Goal: Information Seeking & Learning: Learn about a topic

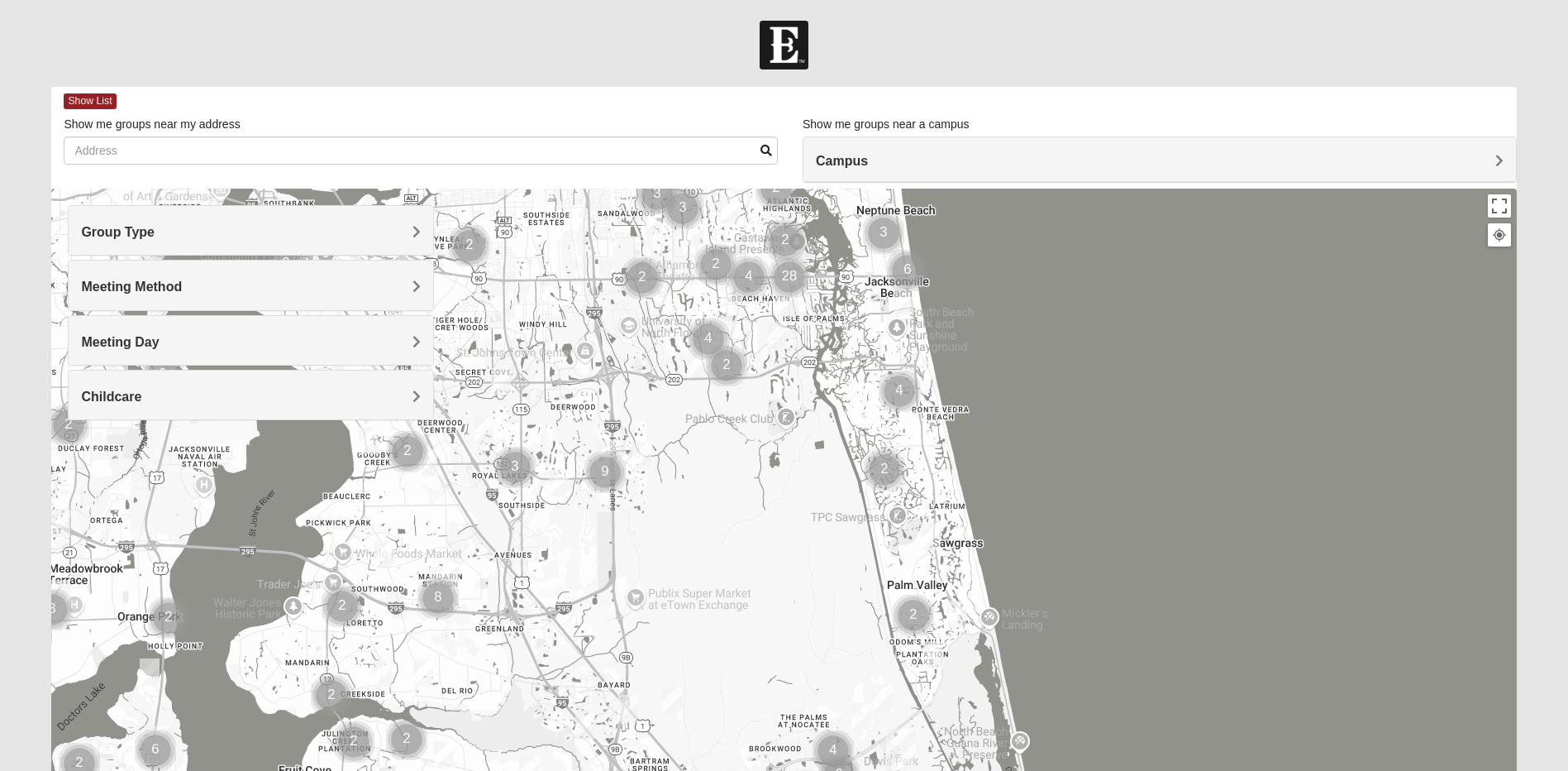
drag, startPoint x: 673, startPoint y: 589, endPoint x: 678, endPoint y: 276, distance: 313.0
click at [678, 276] on div at bounding box center [783, 518] width 1465 height 661
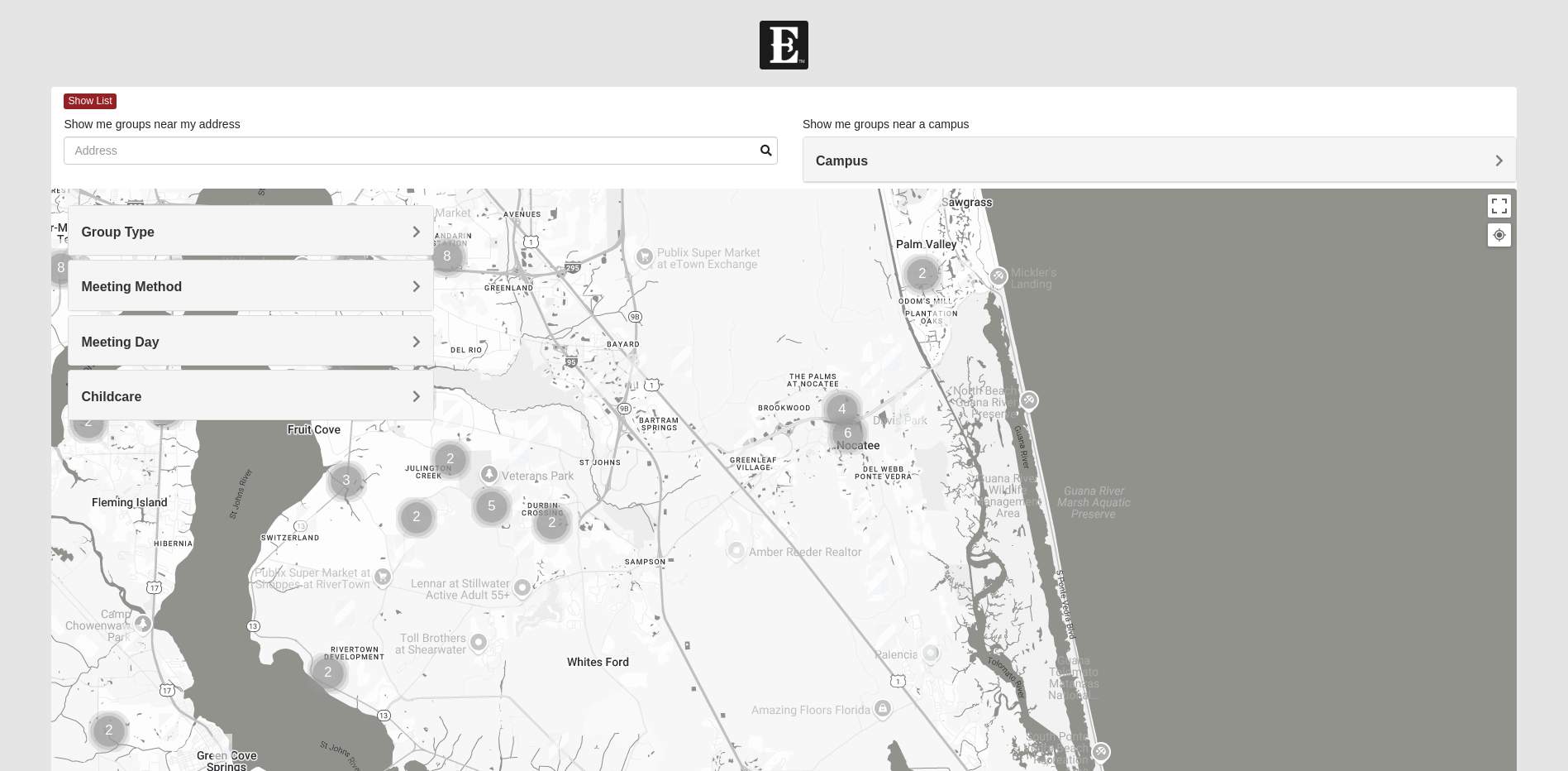
drag, startPoint x: 702, startPoint y: 607, endPoint x: 745, endPoint y: 322, distance: 288.2
click at [738, 293] on div at bounding box center [783, 518] width 1465 height 661
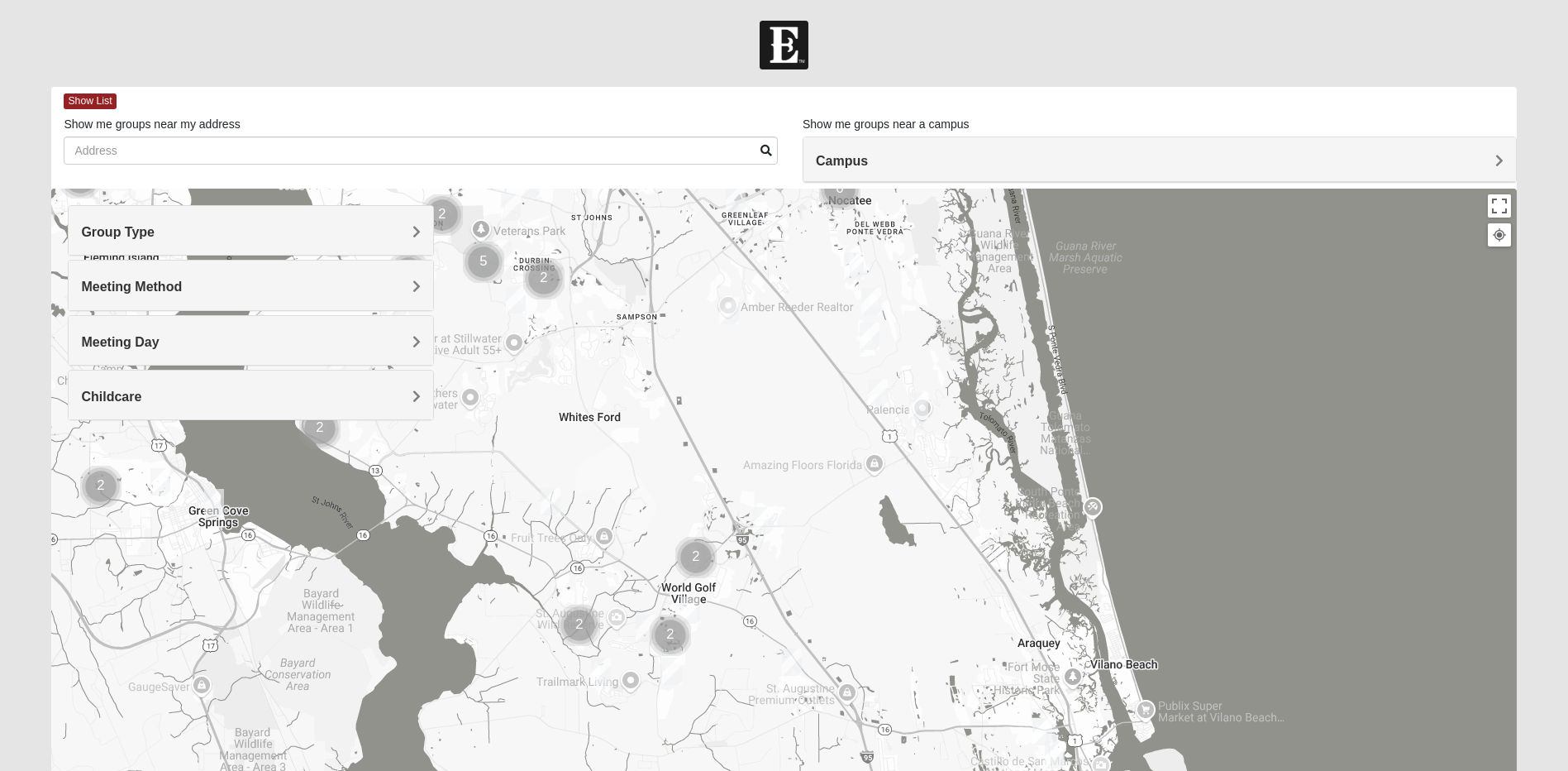
drag, startPoint x: 773, startPoint y: 600, endPoint x: 688, endPoint y: 105, distance: 502.2
click at [688, 105] on div "Show List Loading Groups Keywords Filter Additional Filters Campus [GEOGRAPHIC_…" at bounding box center [783, 468] width 1465 height 763
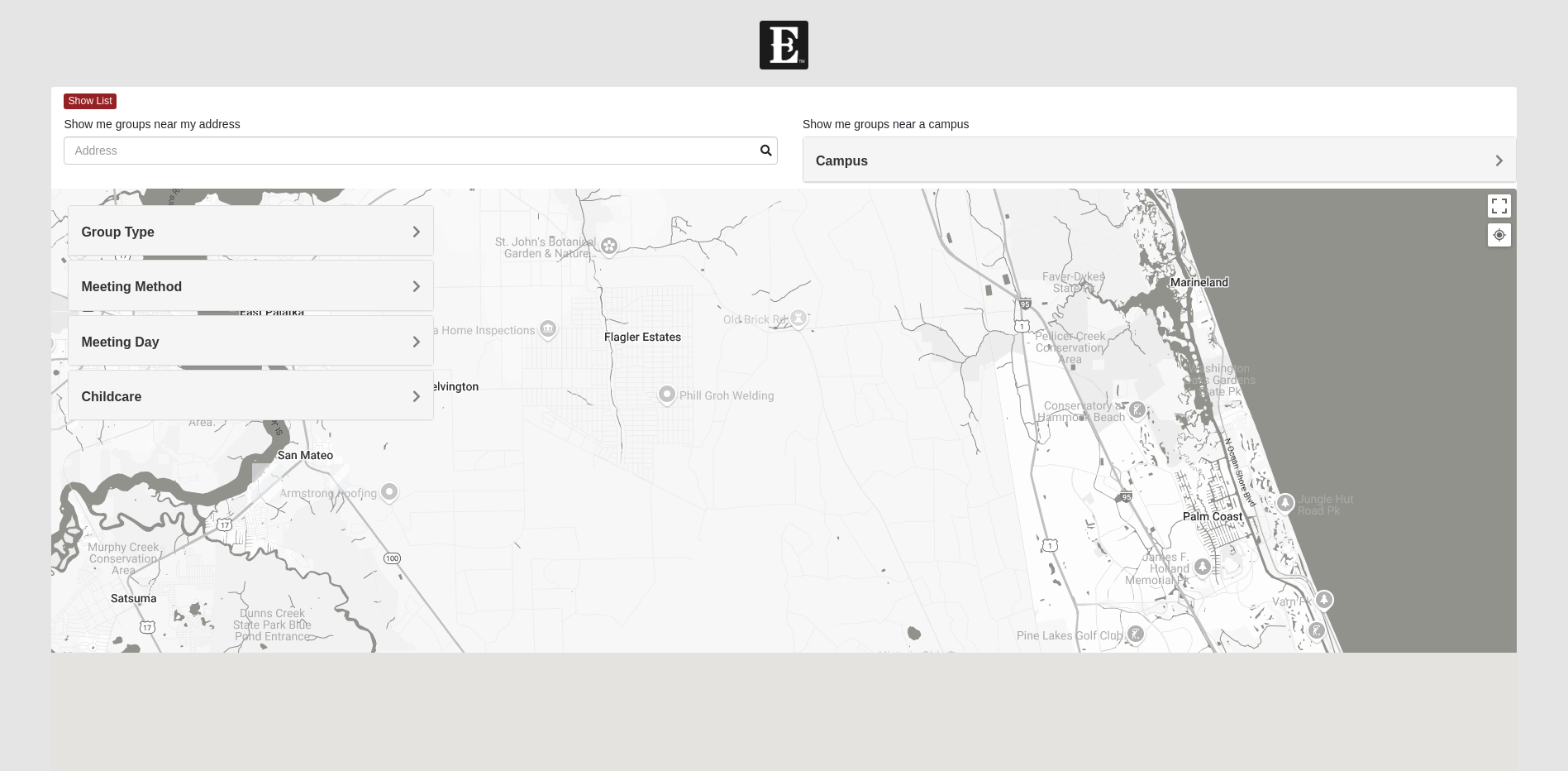
drag, startPoint x: 865, startPoint y: 632, endPoint x: 770, endPoint y: 198, distance: 444.3
click at [770, 201] on div at bounding box center [783, 518] width 1465 height 661
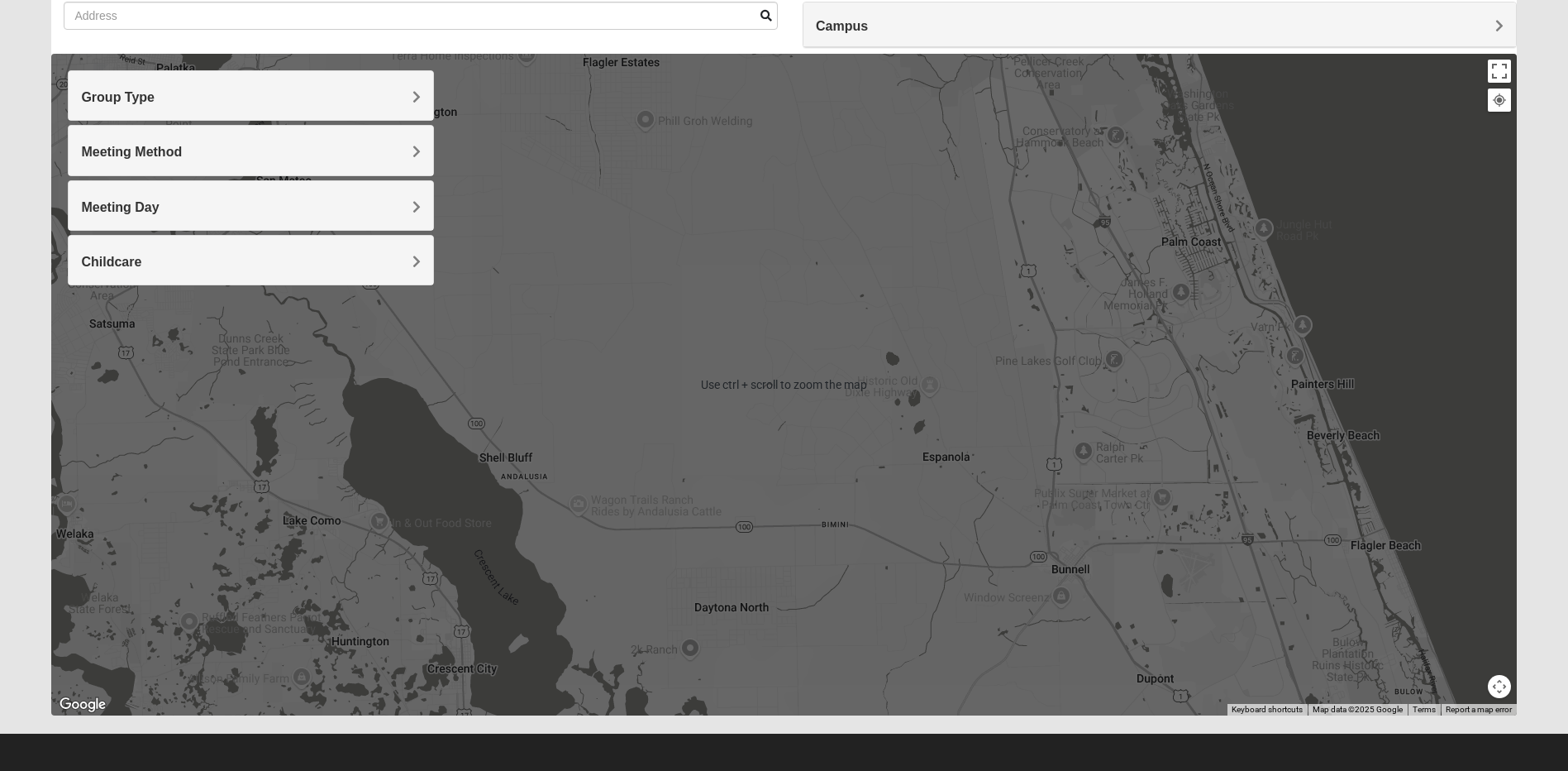
scroll to position [140, 0]
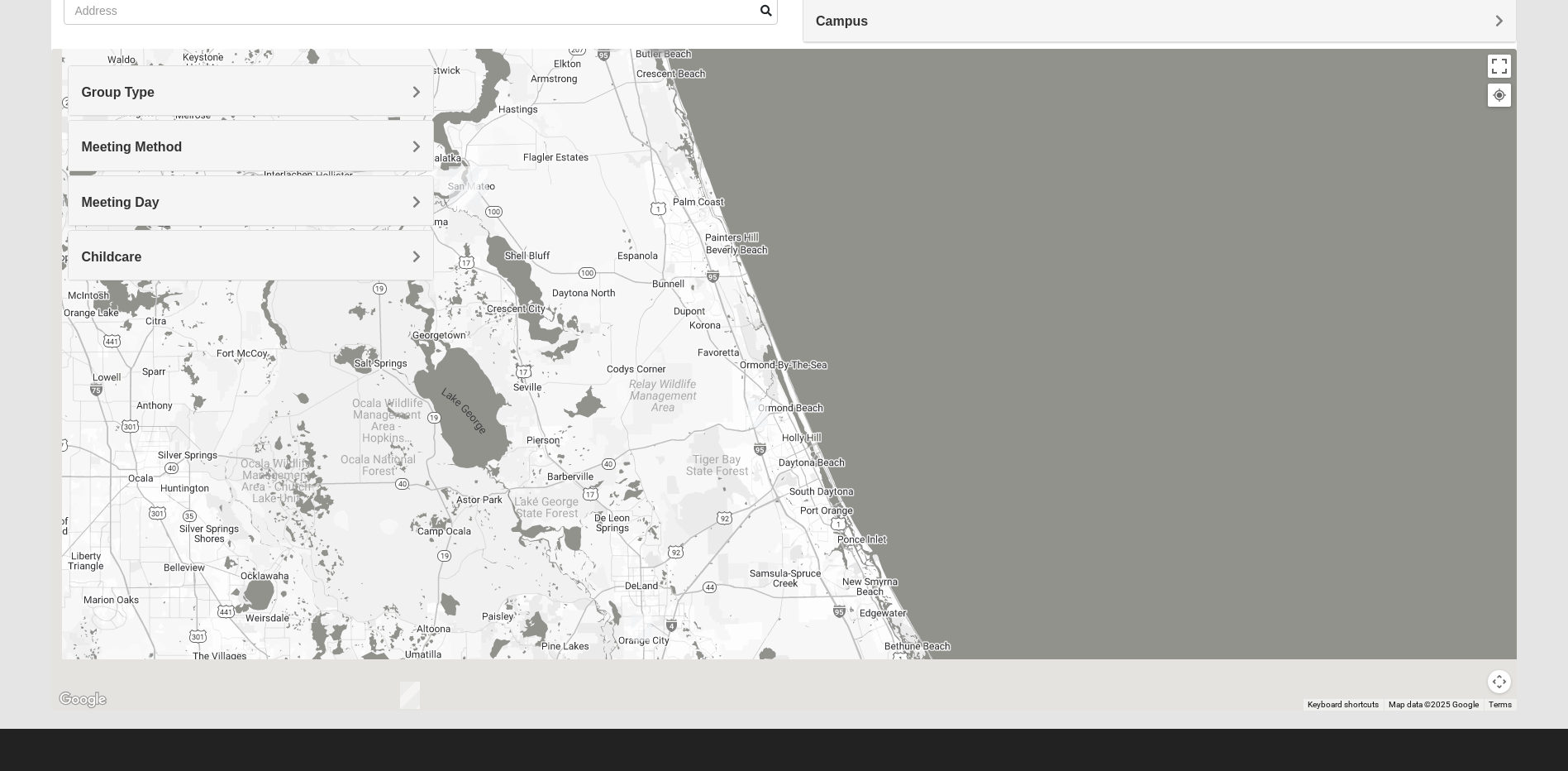
drag, startPoint x: 569, startPoint y: 542, endPoint x: 612, endPoint y: 257, distance: 288.2
click at [612, 257] on div at bounding box center [783, 379] width 1465 height 661
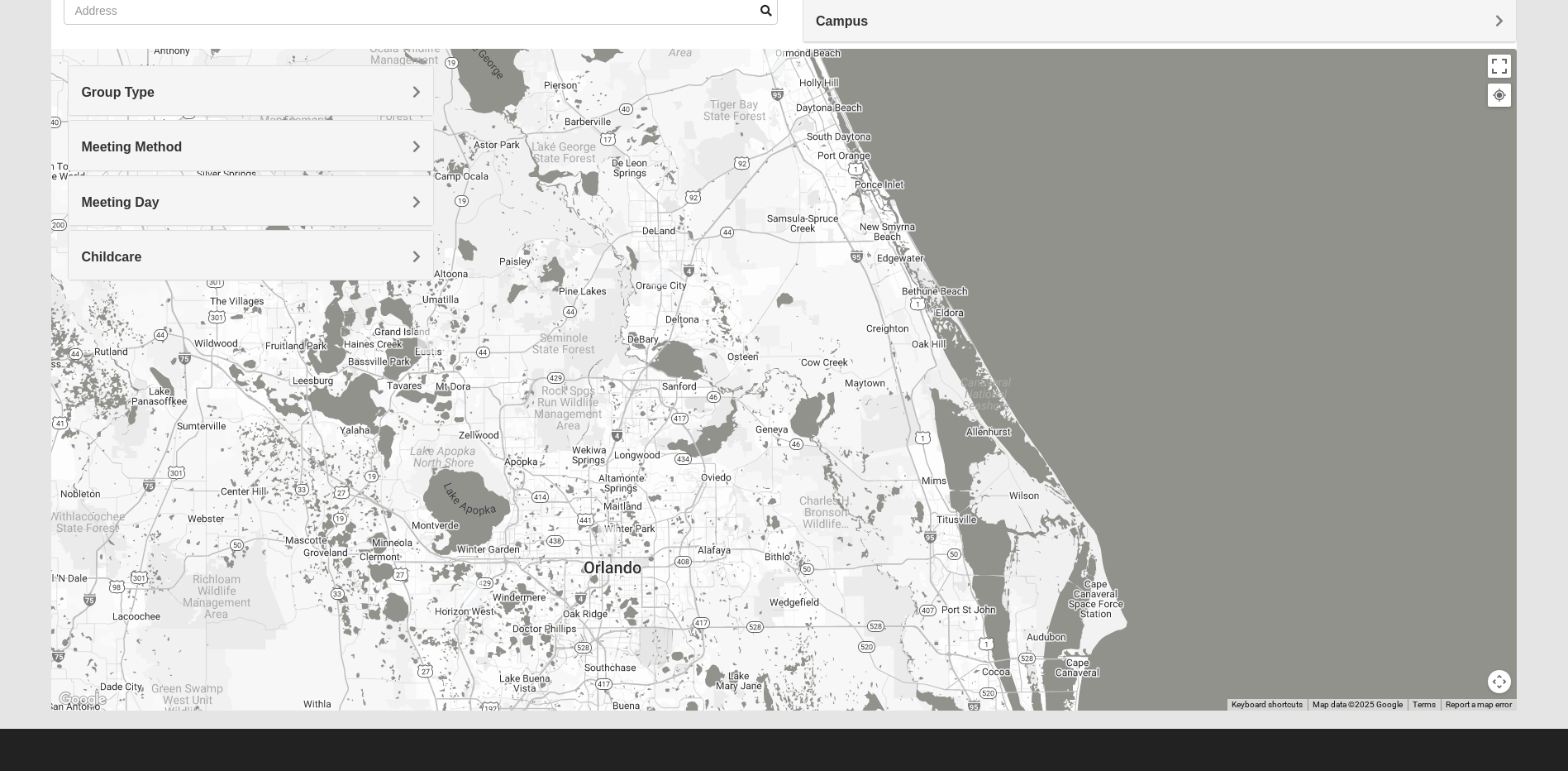
drag, startPoint x: 811, startPoint y: 558, endPoint x: 798, endPoint y: 342, distance: 216.4
click at [798, 342] on div at bounding box center [783, 379] width 1465 height 661
click at [608, 534] on img "Online Mixed Seitz 32804" at bounding box center [607, 540] width 20 height 27
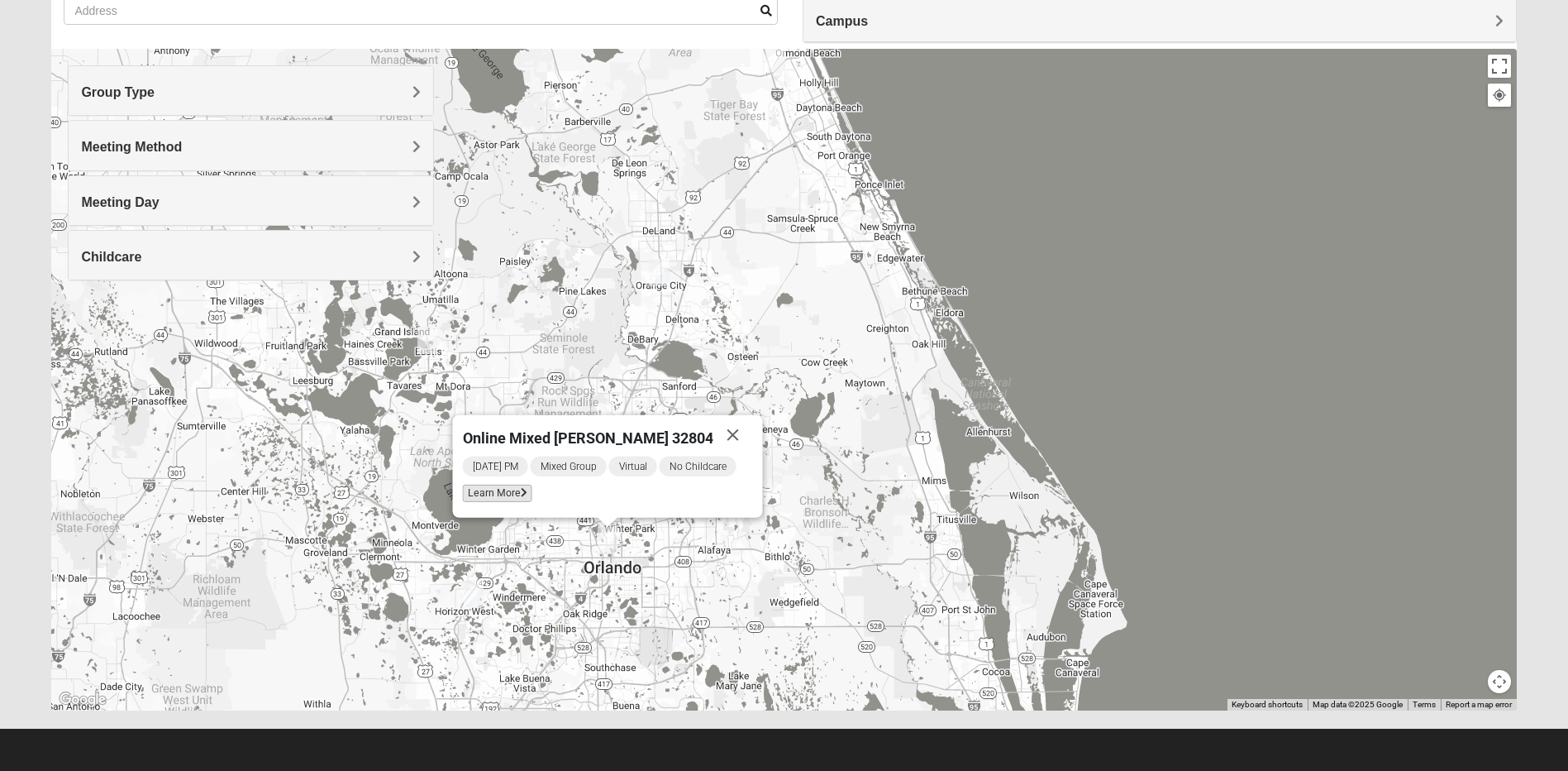
click at [516, 491] on span "Learn More" at bounding box center [497, 493] width 69 height 17
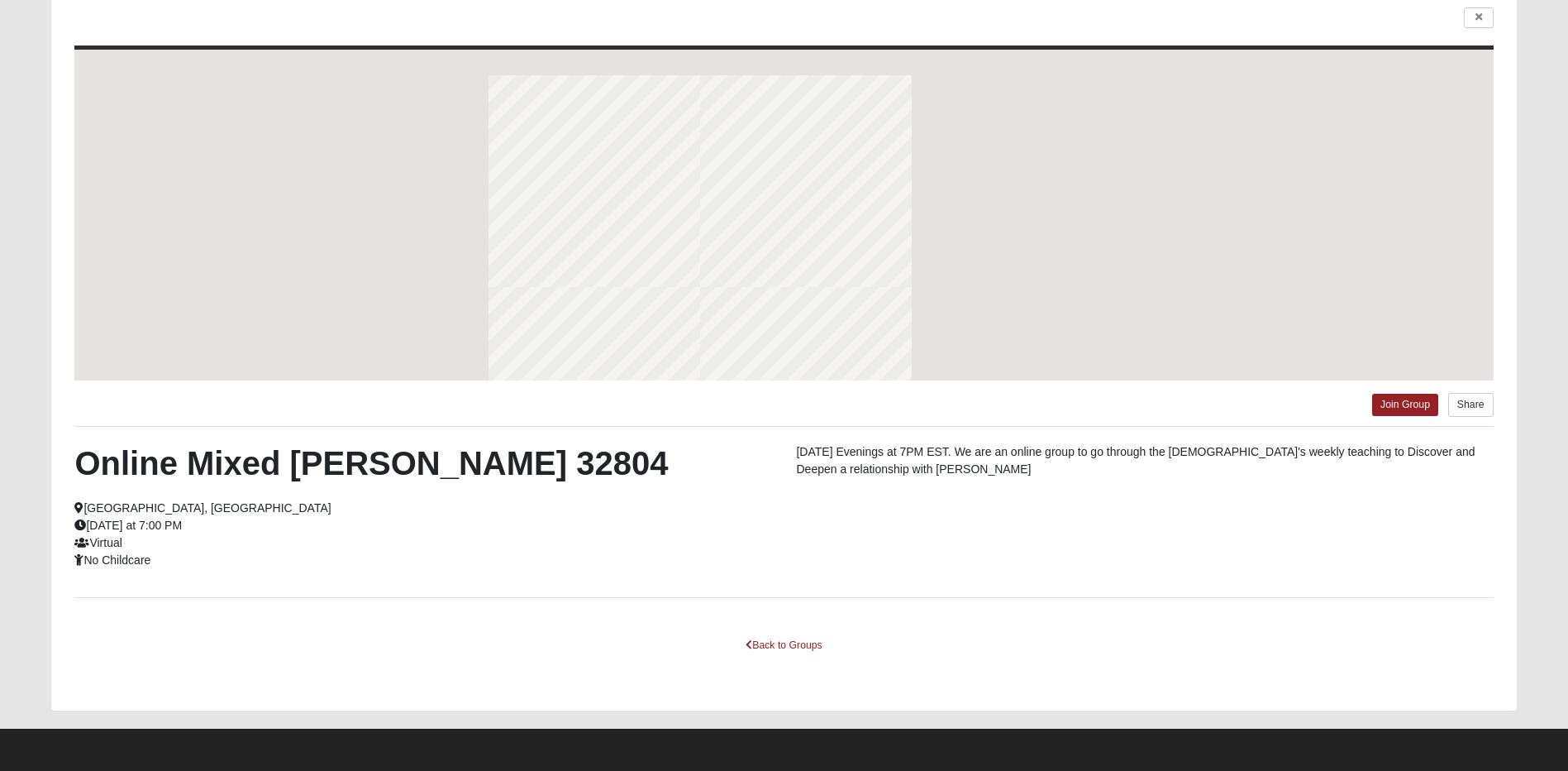
scroll to position [67, 0]
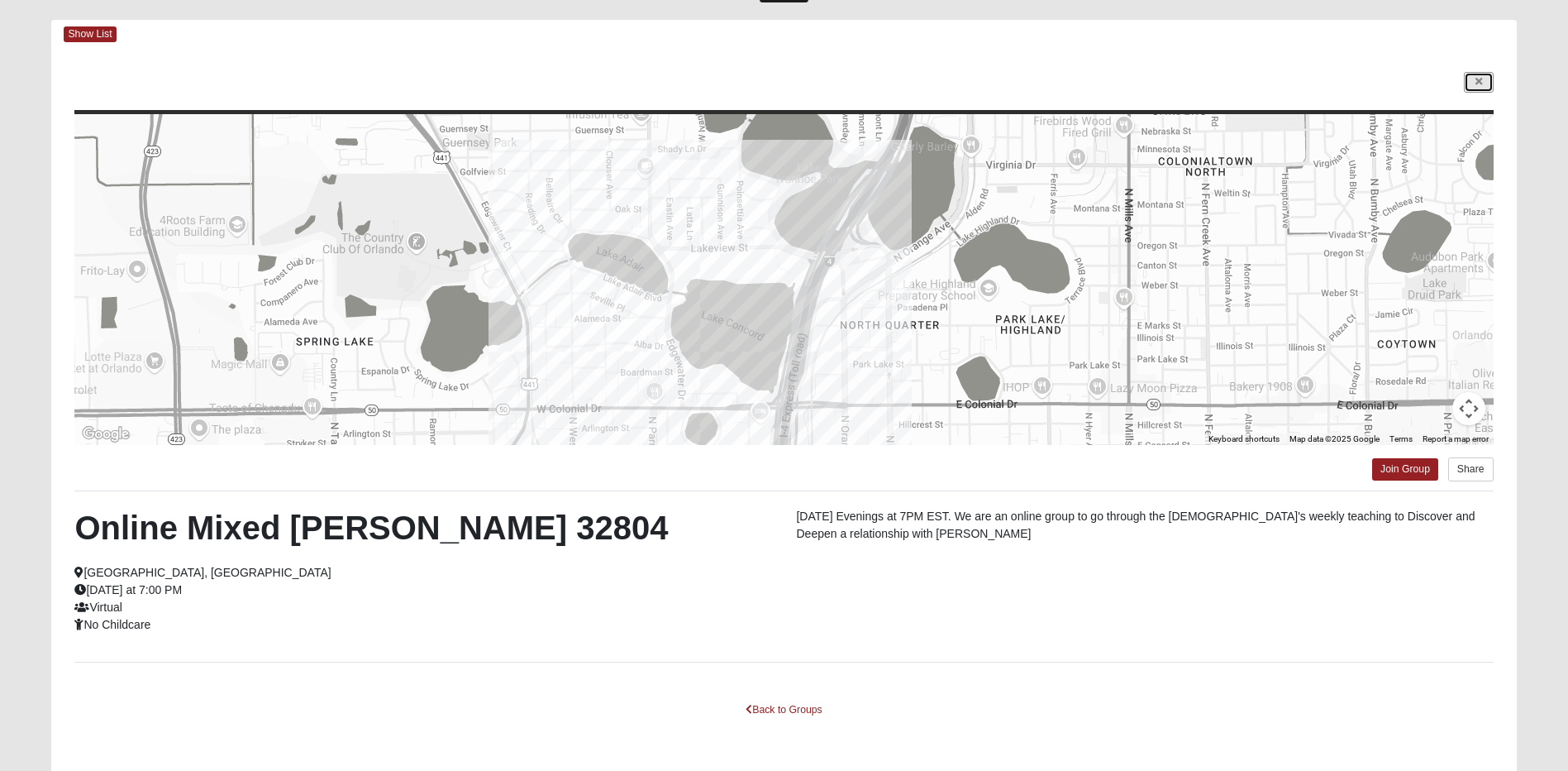
click at [1472, 81] on link at bounding box center [1478, 82] width 29 height 21
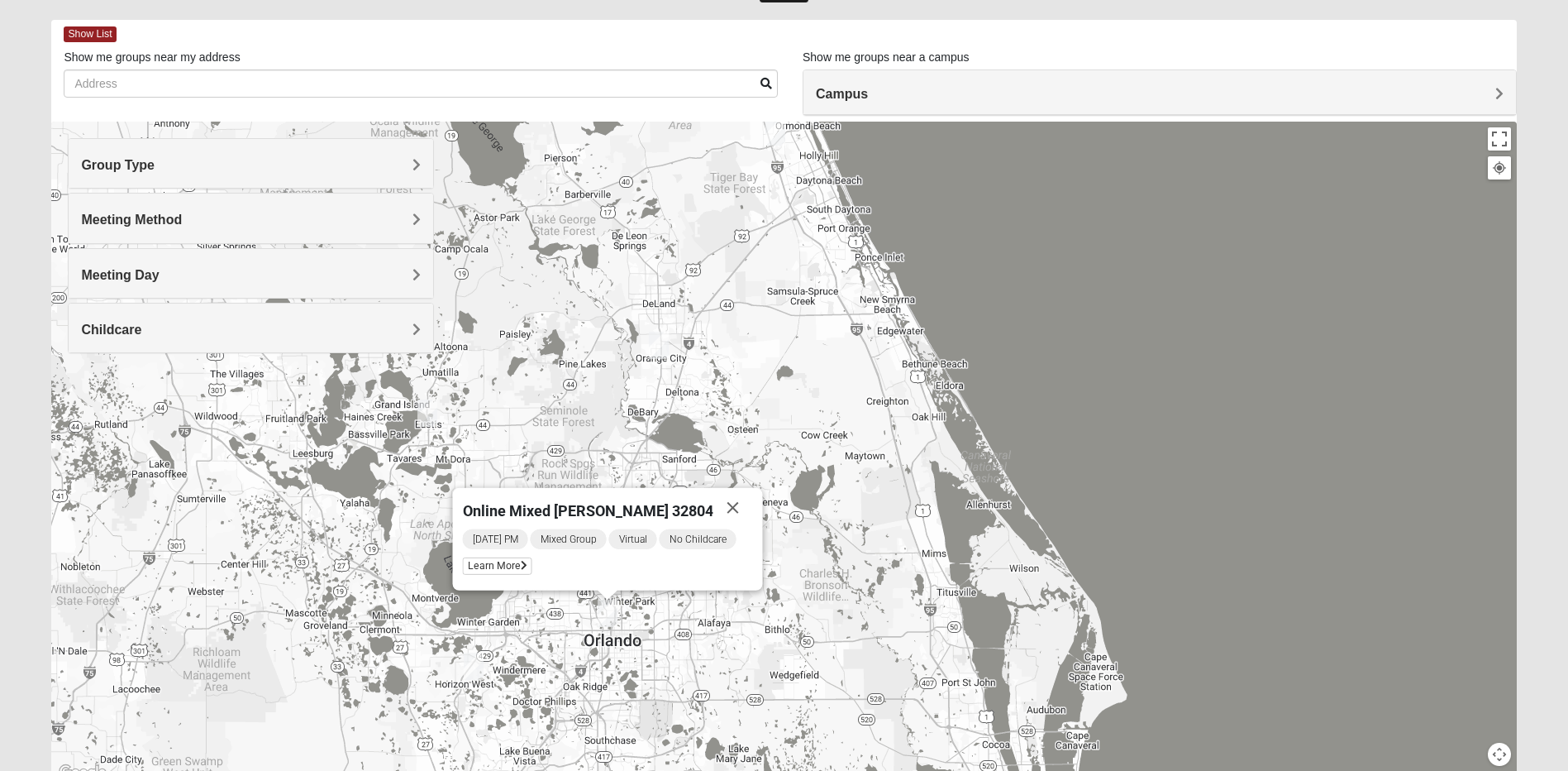
click at [476, 668] on img "Mixed Lange 34787" at bounding box center [473, 666] width 20 height 27
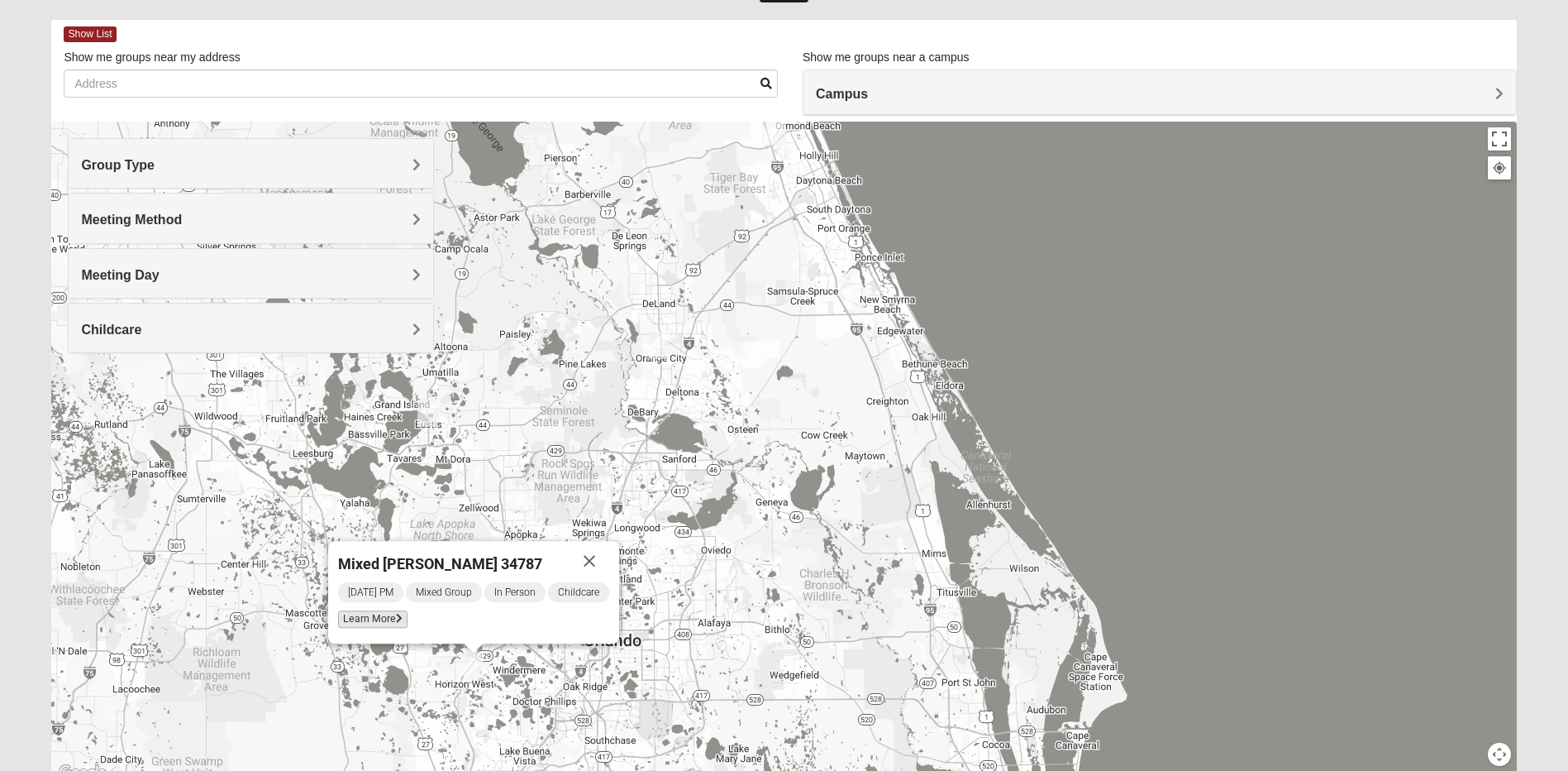
click at [371, 620] on span "Learn More" at bounding box center [373, 619] width 69 height 17
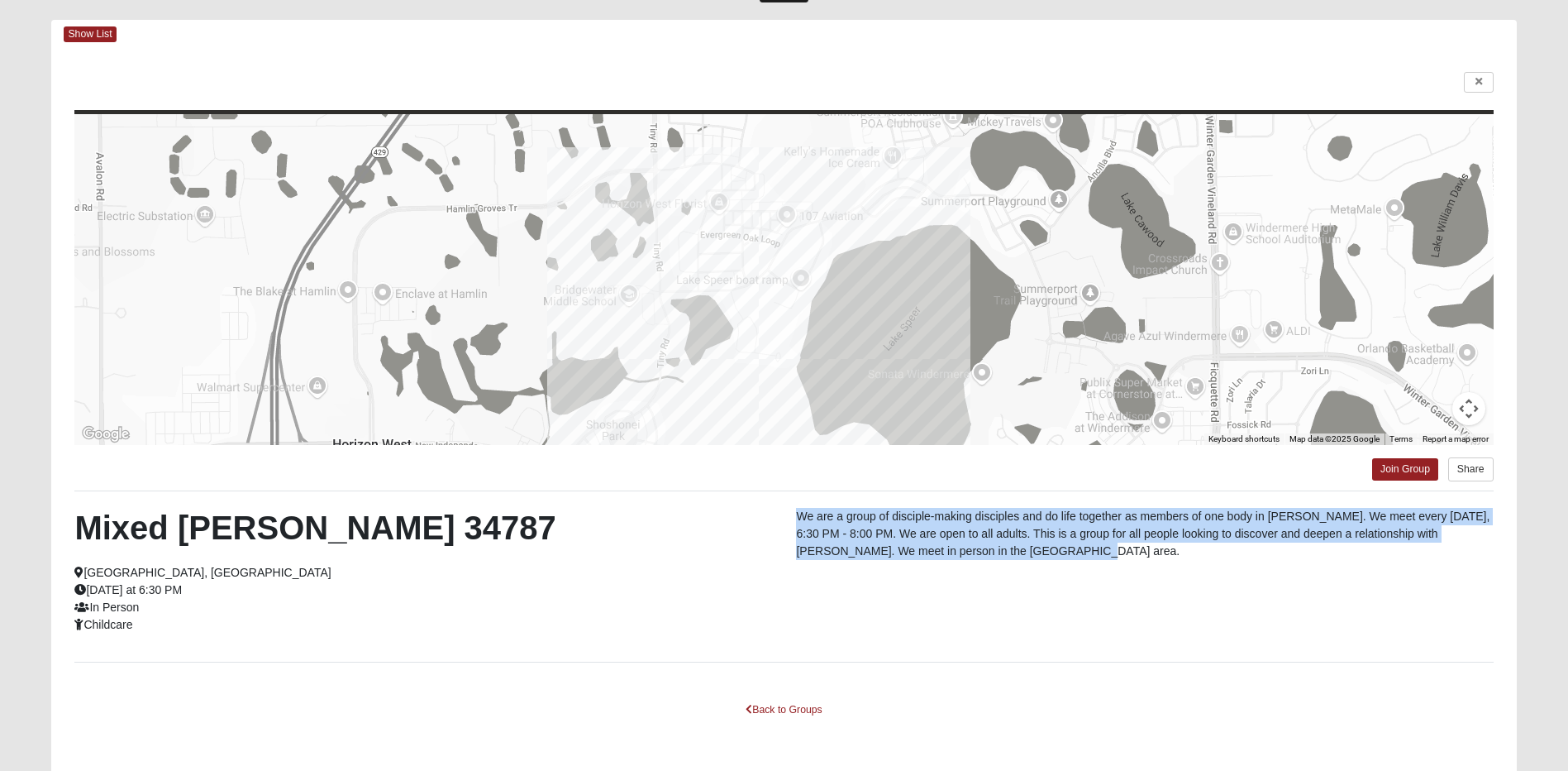
drag, startPoint x: 799, startPoint y: 515, endPoint x: 1042, endPoint y: 553, distance: 246.0
click at [1042, 553] on p "We are a group of disciple-making disciples and do life together as members of …" at bounding box center [1144, 534] width 697 height 52
drag, startPoint x: 1042, startPoint y: 553, endPoint x: 1029, endPoint y: 535, distance: 22.2
copy p "We are a group of disciple-making disciples and do life together as members of …"
